Goal: Task Accomplishment & Management: Complete application form

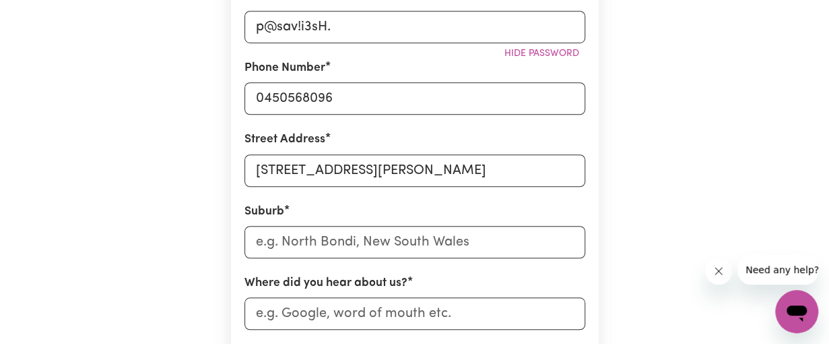
scroll to position [587, 0]
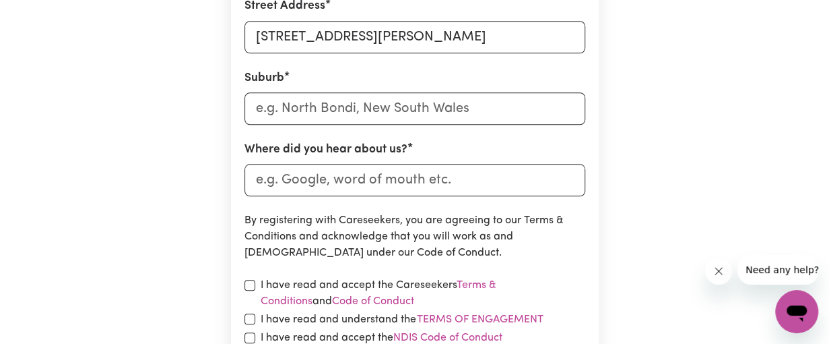
type input "1A Morton St"
click at [366, 125] on form "First Name Patience Email Address patiencejelagat@gmail.com Password p@sav!i3sH…" at bounding box center [415, 60] width 341 height 699
click at [352, 110] on input "text" at bounding box center [415, 108] width 341 height 32
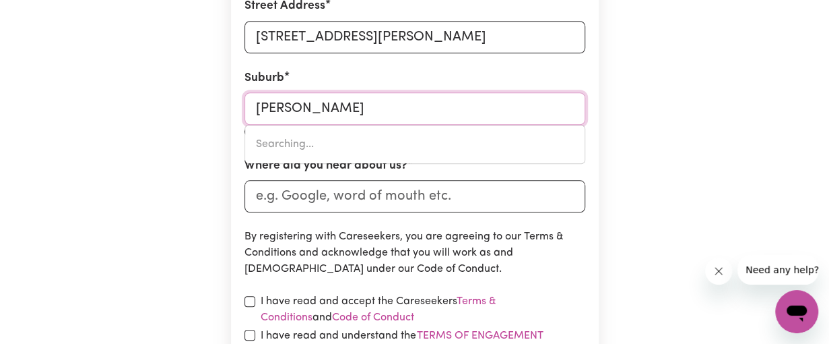
type input "Parra"
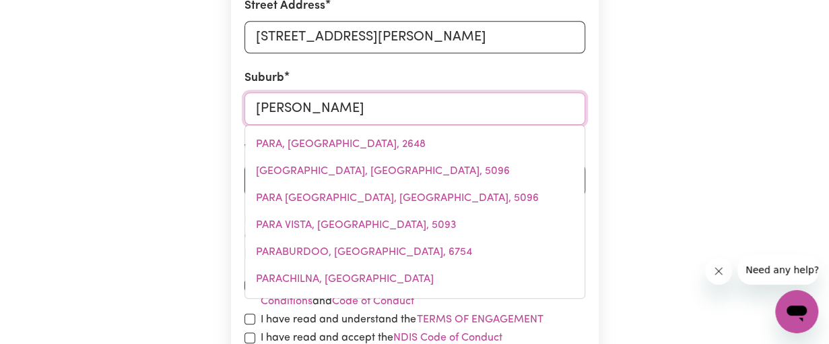
type input "ParraKIE, South Australia, 5301"
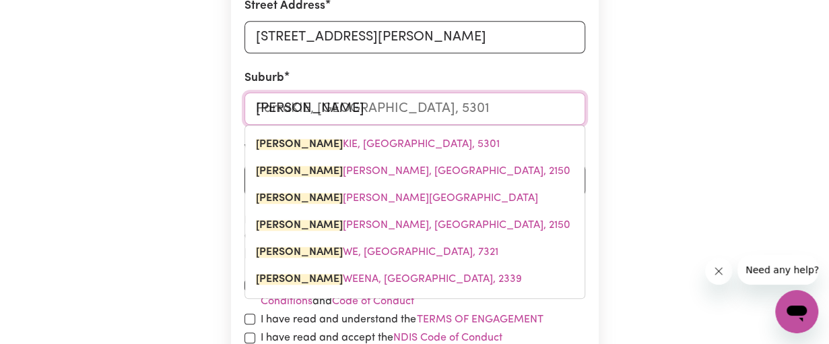
type input "Parram"
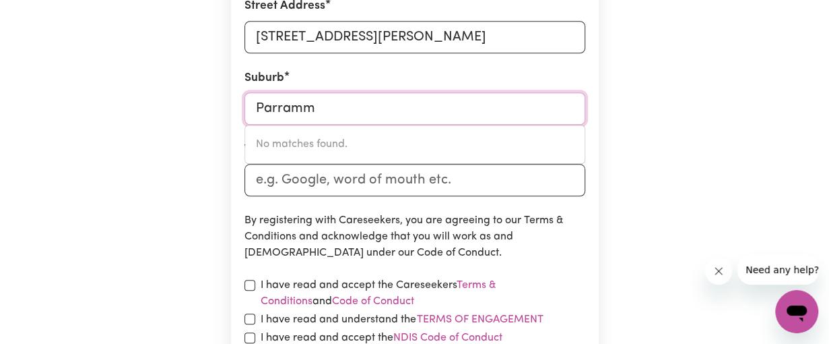
type input "Parram"
type input "ParramATTA, New South Wales, 2150"
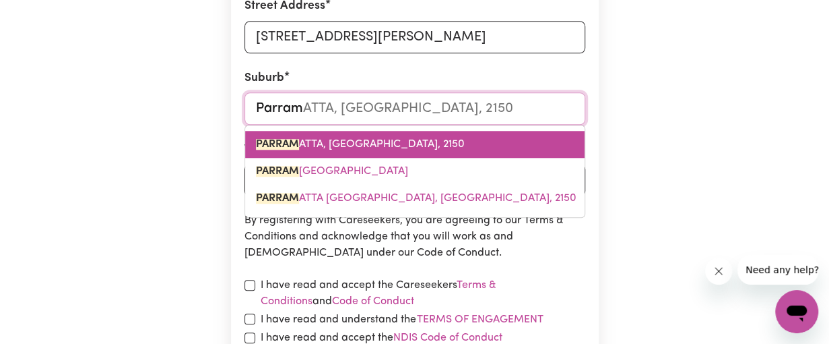
click at [354, 143] on span "PARRAM ATTA, New South Wales, 2150" at bounding box center [360, 144] width 209 height 11
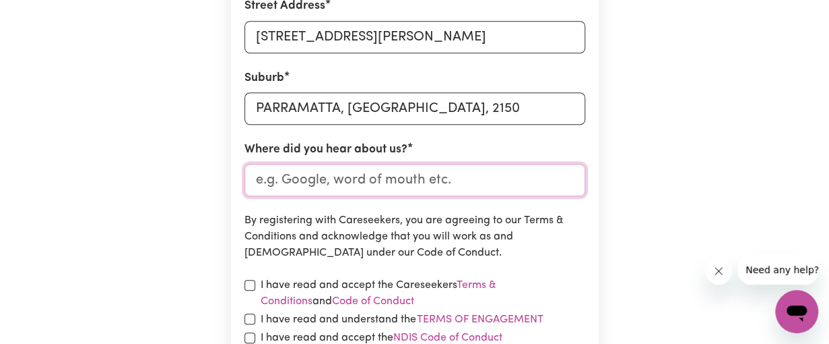
click at [351, 190] on input "Where did you hear about us?" at bounding box center [415, 180] width 341 height 32
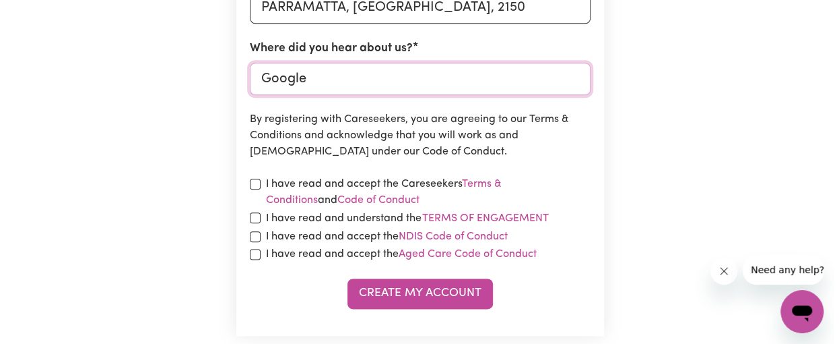
scroll to position [690, 0]
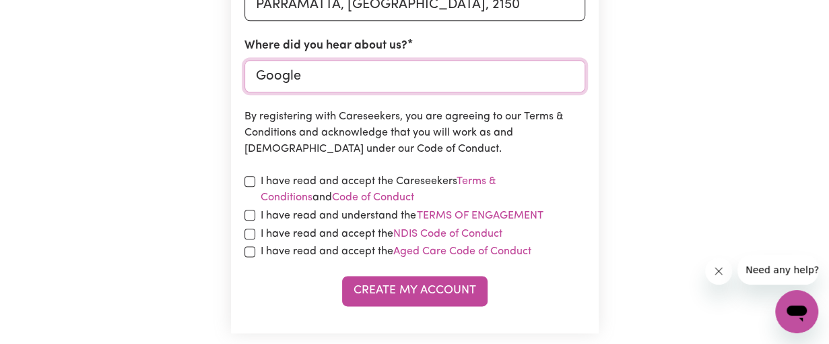
type input "Google"
click at [245, 184] on input "checkbox" at bounding box center [250, 181] width 11 height 11
checkbox input "true"
click at [245, 208] on div "I have read and understand the Terms of Engagement" at bounding box center [415, 216] width 341 height 18
click at [249, 223] on div "I have read and understand the Terms of Engagement" at bounding box center [415, 216] width 341 height 18
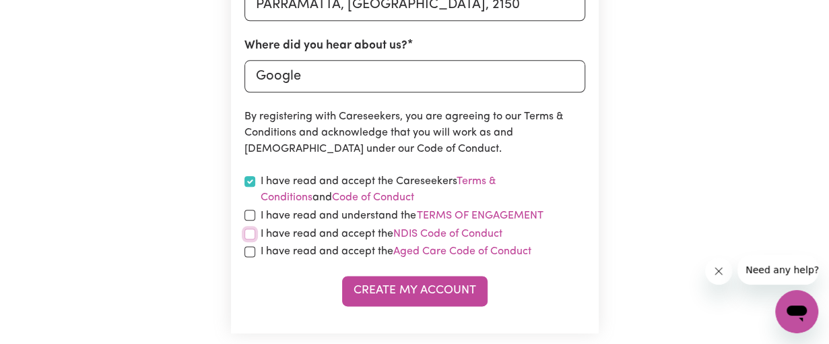
click at [249, 238] on input "checkbox" at bounding box center [250, 233] width 11 height 11
checkbox input "true"
click at [248, 248] on input "checkbox" at bounding box center [250, 251] width 11 height 11
checkbox input "true"
click at [248, 205] on div "I have read and accept the Careseekers Terms & Conditions and Code of Conduct" at bounding box center [415, 189] width 341 height 32
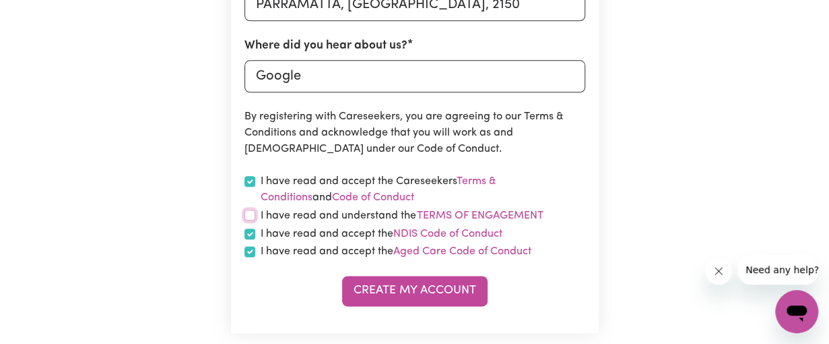
click at [248, 212] on input "checkbox" at bounding box center [250, 214] width 11 height 11
checkbox input "true"
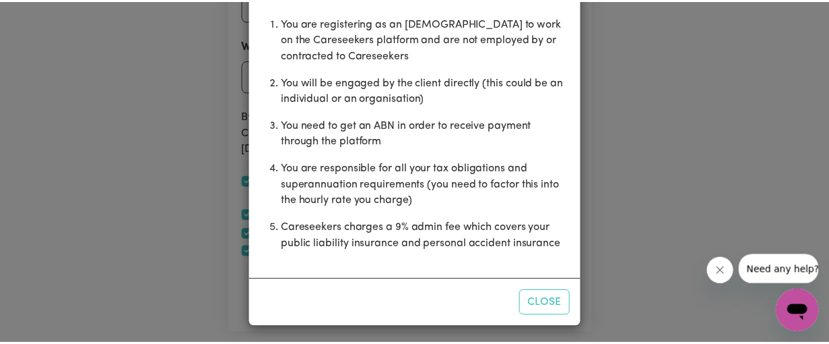
scroll to position [112, 0]
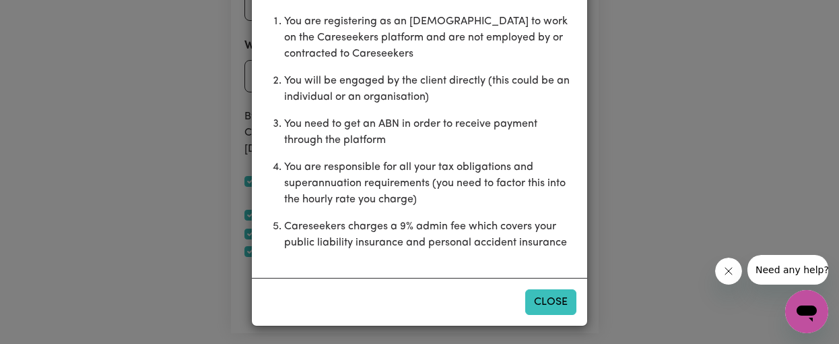
click at [535, 301] on button "Close" at bounding box center [550, 302] width 51 height 26
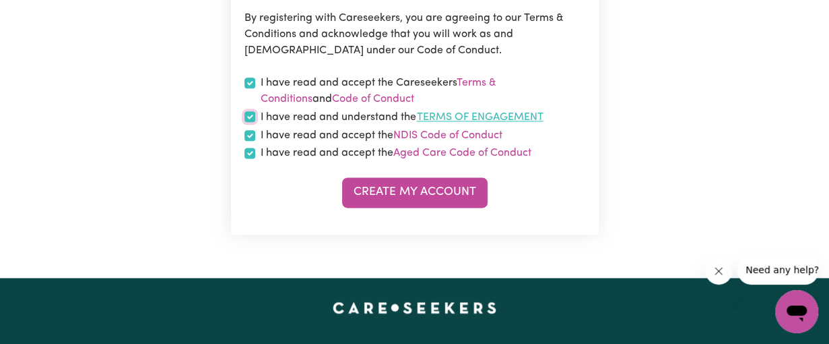
scroll to position [788, 0]
